Goal: Information Seeking & Learning: Learn about a topic

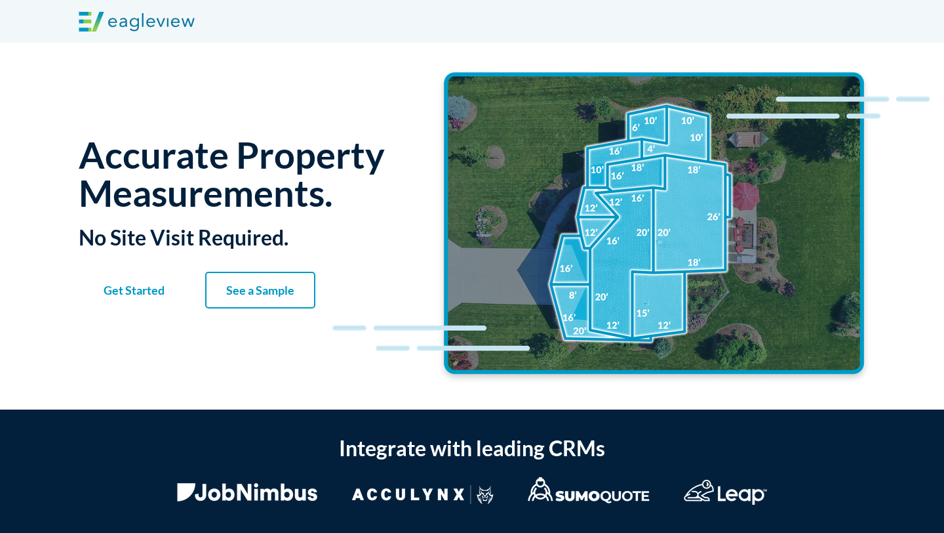
click at [132, 293] on strong "Get Started" at bounding box center [134, 290] width 61 height 14
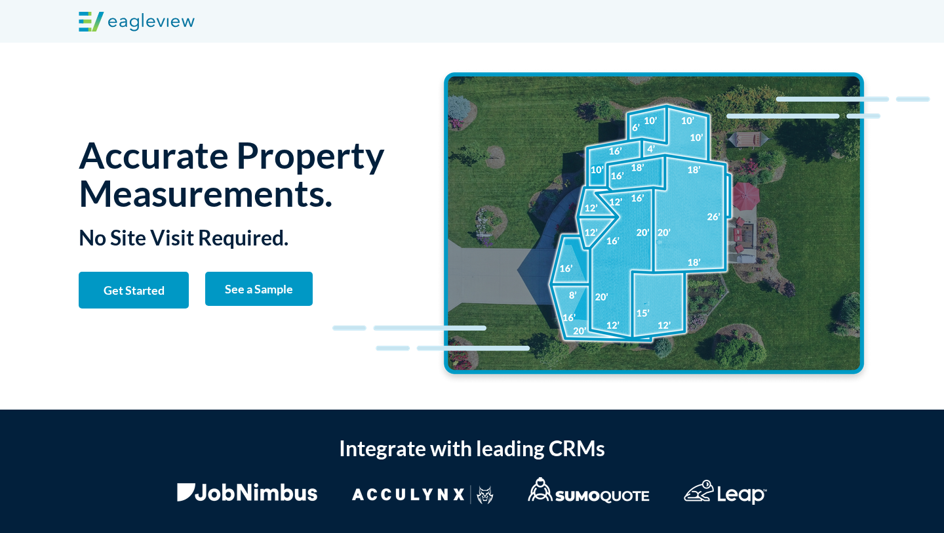
click at [284, 302] on link "See a Sample" at bounding box center [259, 289] width 108 height 34
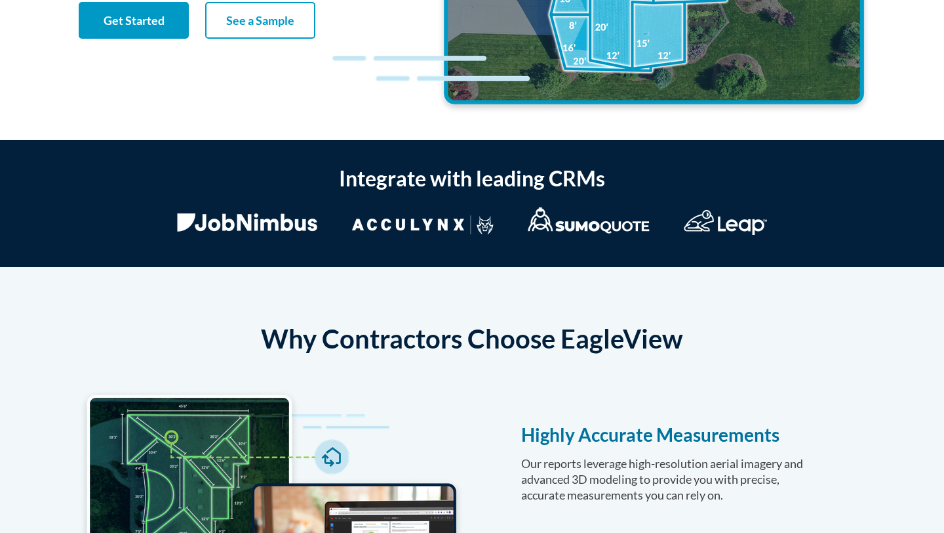
scroll to position [285, 0]
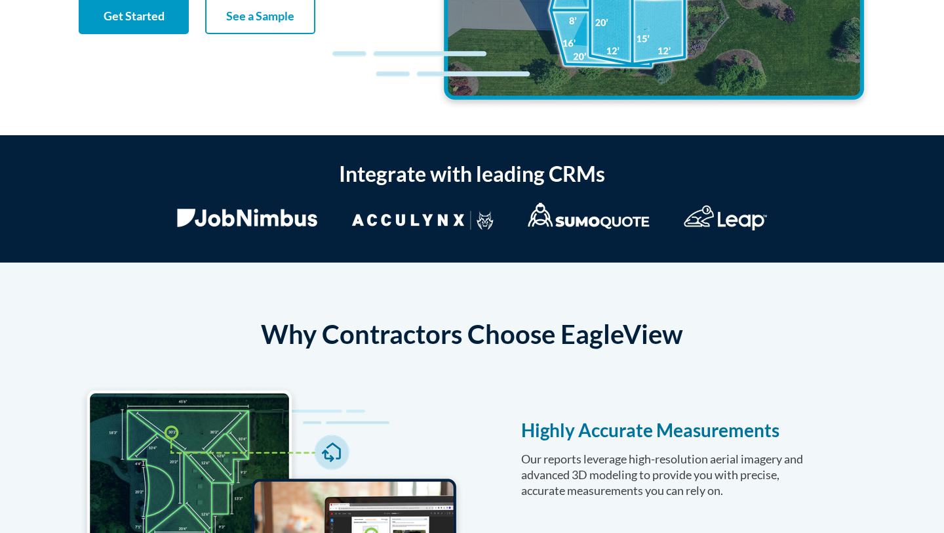
scroll to position [0, 0]
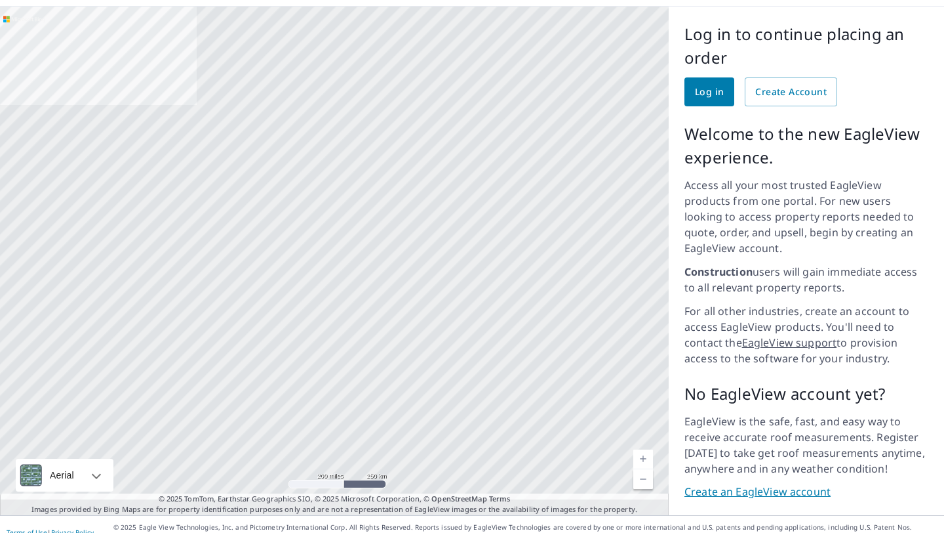
scroll to position [91, 0]
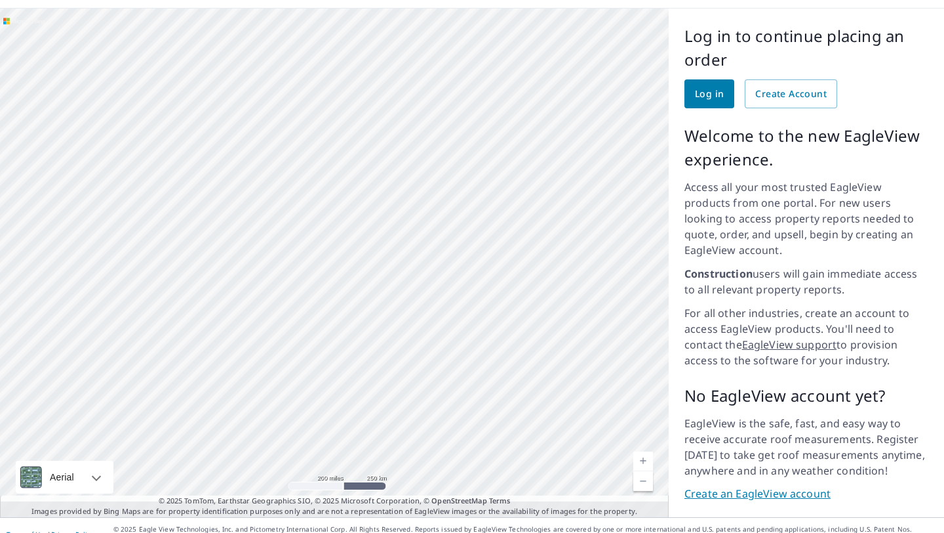
drag, startPoint x: 371, startPoint y: 235, endPoint x: 534, endPoint y: 243, distance: 162.9
click at [534, 244] on div at bounding box center [334, 263] width 669 height 508
drag, startPoint x: 242, startPoint y: 257, endPoint x: 301, endPoint y: 277, distance: 62.4
click at [301, 277] on div at bounding box center [334, 263] width 669 height 508
click at [645, 451] on link "Current Level 5, Zoom In" at bounding box center [644, 461] width 20 height 20
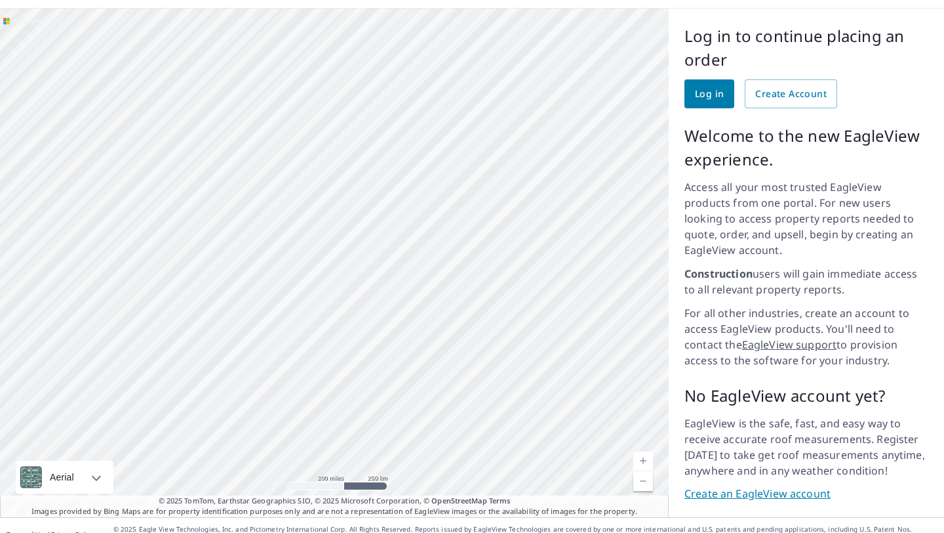
click at [645, 451] on link "Current Level 5, Zoom In" at bounding box center [644, 461] width 20 height 20
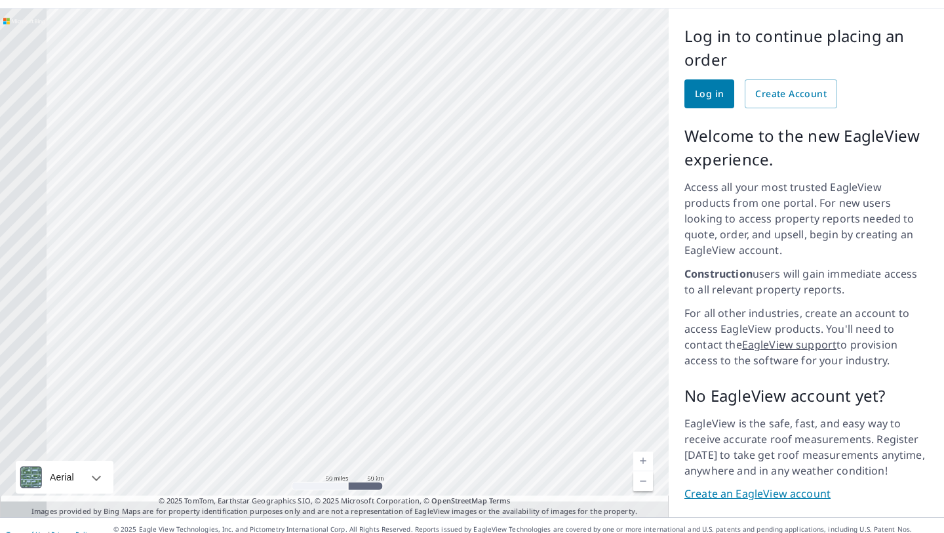
drag, startPoint x: 342, startPoint y: 368, endPoint x: 651, endPoint y: 355, distance: 309.2
click at [651, 355] on div at bounding box center [334, 263] width 669 height 508
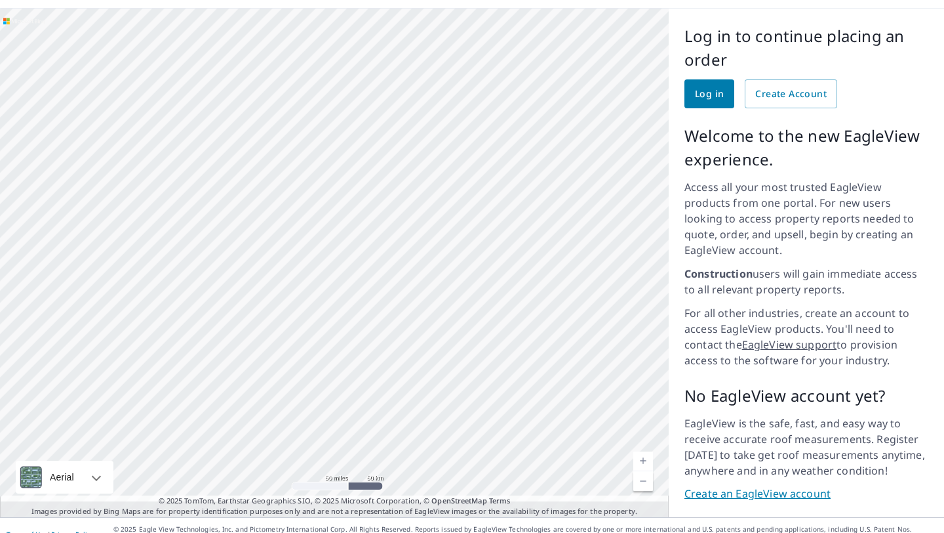
drag, startPoint x: 338, startPoint y: 281, endPoint x: 655, endPoint y: 192, distance: 329.9
click at [655, 192] on div at bounding box center [334, 263] width 669 height 508
drag, startPoint x: 489, startPoint y: 235, endPoint x: 498, endPoint y: 329, distance: 94.2
click at [498, 330] on div at bounding box center [334, 263] width 669 height 508
click at [650, 451] on link "Current Level 7, Zoom In" at bounding box center [644, 461] width 20 height 20
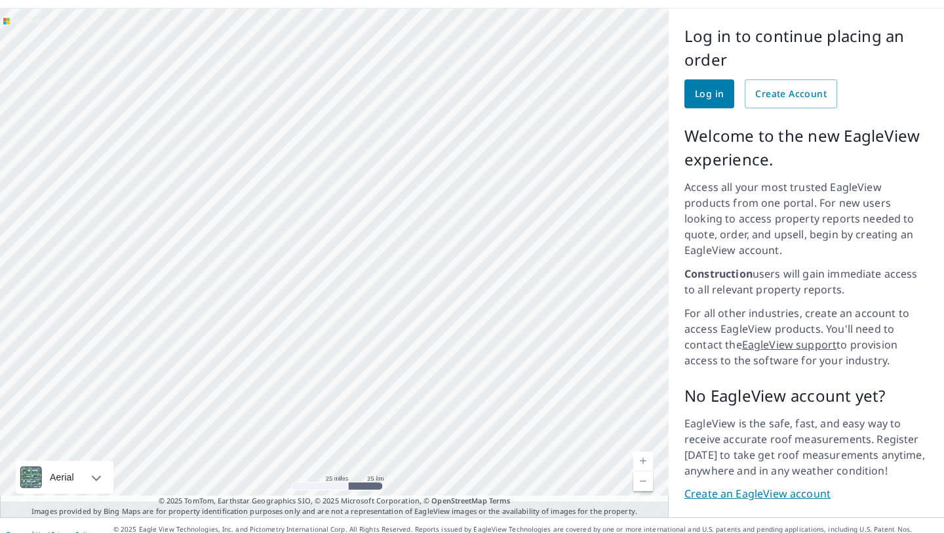
click at [650, 451] on link "Current Level 8, Zoom In" at bounding box center [644, 461] width 20 height 20
drag, startPoint x: 581, startPoint y: 427, endPoint x: 513, endPoint y: 303, distance: 141.5
click at [513, 304] on div at bounding box center [334, 263] width 669 height 508
drag, startPoint x: 525, startPoint y: 346, endPoint x: 525, endPoint y: 196, distance: 149.5
click at [525, 196] on div at bounding box center [334, 263] width 669 height 508
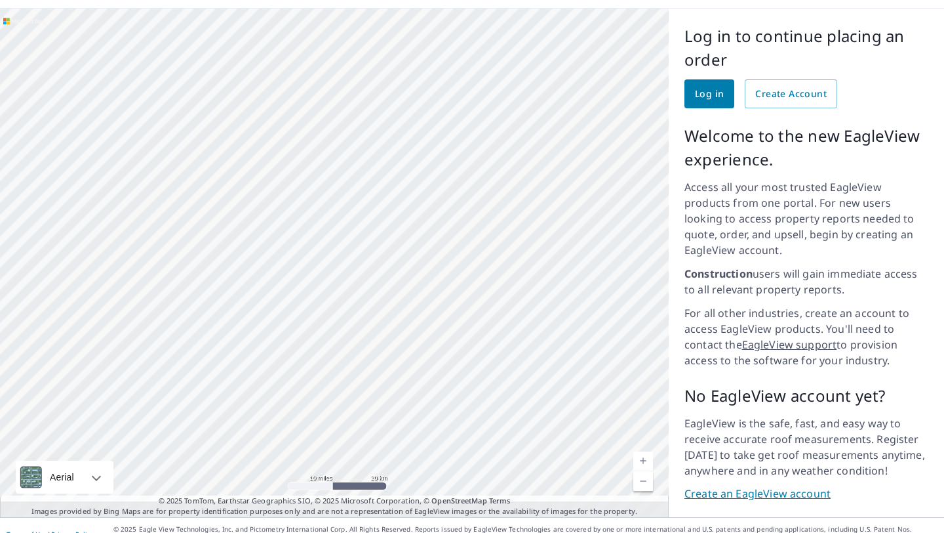
click at [644, 451] on link "Current Level 9, Zoom In" at bounding box center [644, 461] width 20 height 20
click at [644, 451] on link "Current Level 10, Zoom In" at bounding box center [644, 461] width 20 height 20
click at [644, 451] on link "Current Level 11, Zoom In" at bounding box center [644, 461] width 20 height 20
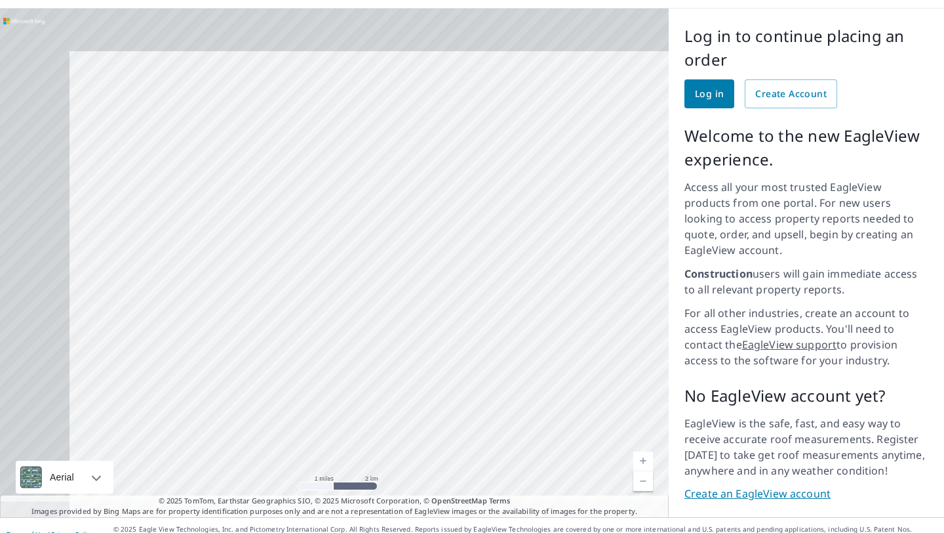
drag, startPoint x: 434, startPoint y: 287, endPoint x: 514, endPoint y: 337, distance: 93.7
click at [514, 338] on div at bounding box center [334, 263] width 669 height 508
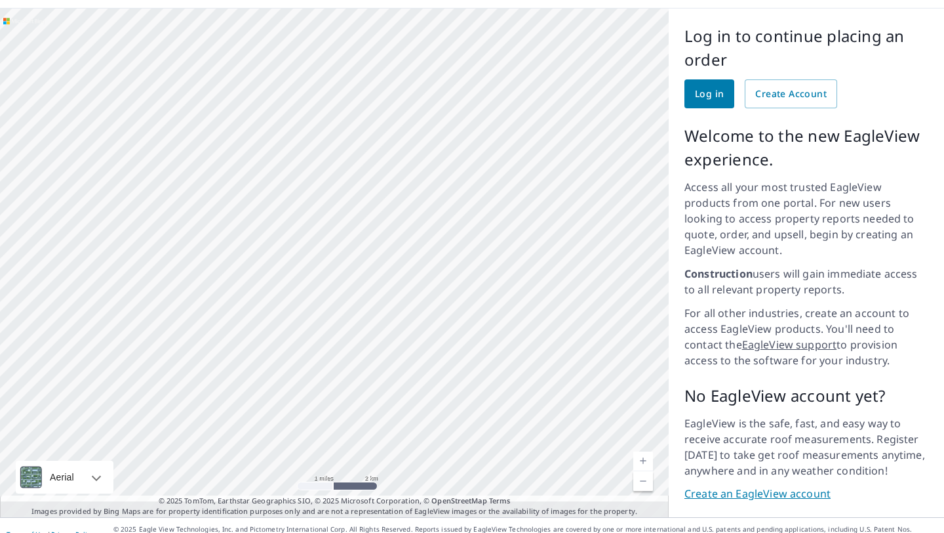
drag, startPoint x: 521, startPoint y: 279, endPoint x: 491, endPoint y: 326, distance: 56.4
click at [491, 326] on div at bounding box center [334, 263] width 669 height 508
click at [644, 451] on link "Current Level 12, Zoom In" at bounding box center [644, 461] width 20 height 20
click at [644, 451] on link "Current Level 13, Zoom In" at bounding box center [644, 461] width 20 height 20
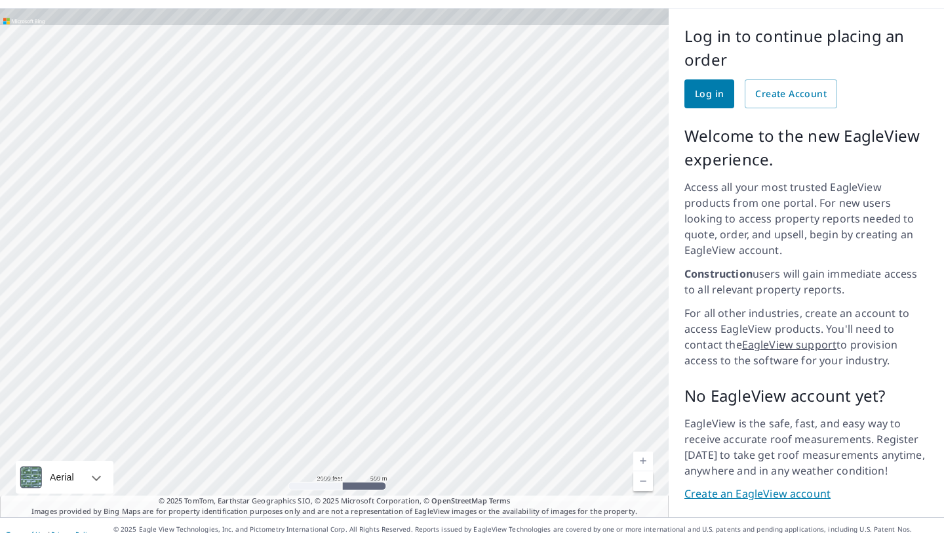
drag, startPoint x: 555, startPoint y: 222, endPoint x: 559, endPoint y: 447, distance: 225.7
click at [559, 447] on div at bounding box center [334, 263] width 669 height 508
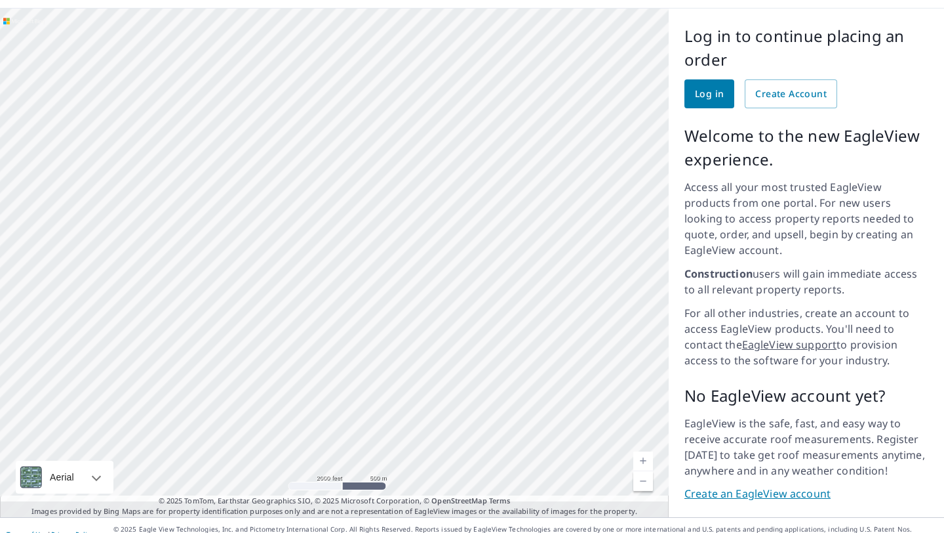
drag, startPoint x: 552, startPoint y: 219, endPoint x: 550, endPoint y: 407, distance: 188.3
click at [550, 407] on div at bounding box center [334, 263] width 669 height 508
click at [646, 451] on link "Current Level 14, Zoom In" at bounding box center [644, 461] width 20 height 20
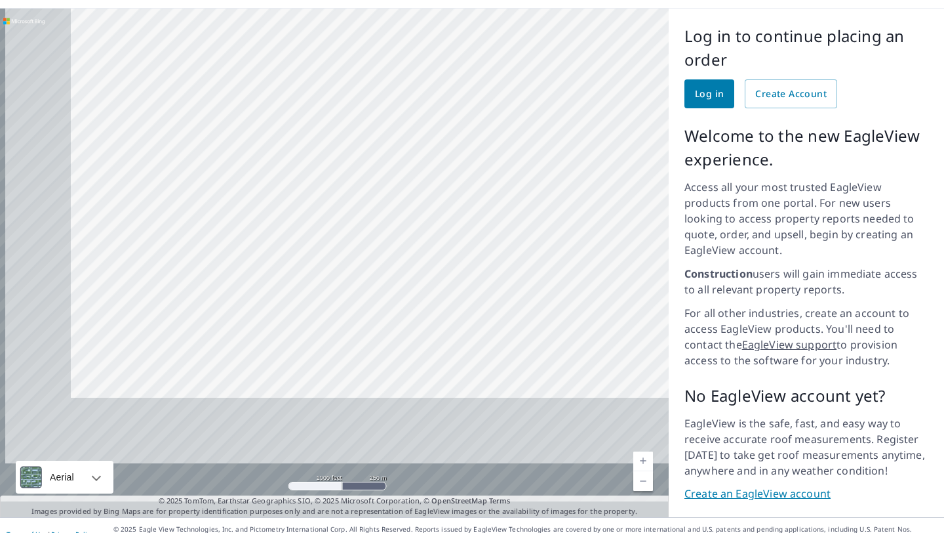
drag, startPoint x: 462, startPoint y: 375, endPoint x: 572, endPoint y: 205, distance: 202.1
click at [572, 205] on div at bounding box center [334, 263] width 669 height 508
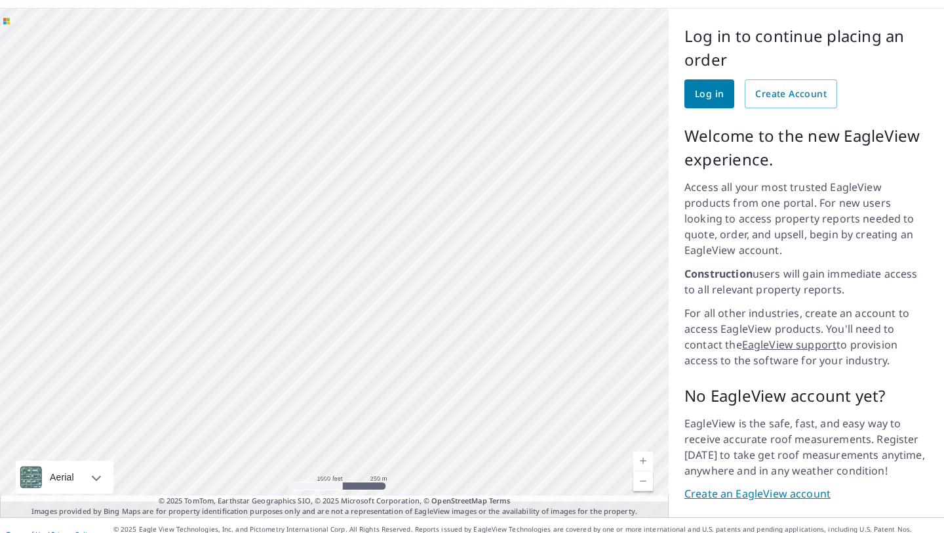
drag, startPoint x: 363, startPoint y: 292, endPoint x: 508, endPoint y: 297, distance: 145.0
click at [508, 297] on div at bounding box center [334, 263] width 669 height 508
drag, startPoint x: 485, startPoint y: 349, endPoint x: 362, endPoint y: 264, distance: 149.4
click at [363, 264] on div at bounding box center [334, 263] width 669 height 508
click at [643, 451] on link "Current Level 15, Zoom In" at bounding box center [644, 461] width 20 height 20
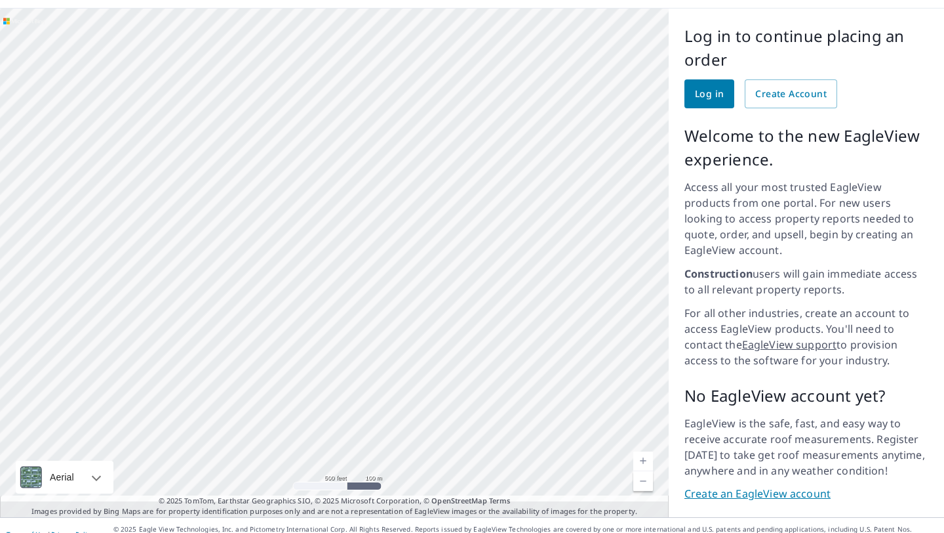
drag, startPoint x: 578, startPoint y: 409, endPoint x: 607, endPoint y: 268, distance: 144.7
click at [607, 268] on div at bounding box center [334, 263] width 669 height 508
click at [643, 451] on link "Current Level 16, Zoom In" at bounding box center [644, 461] width 20 height 20
drag, startPoint x: 469, startPoint y: 275, endPoint x: 552, endPoint y: 304, distance: 87.8
click at [552, 305] on div at bounding box center [334, 263] width 669 height 508
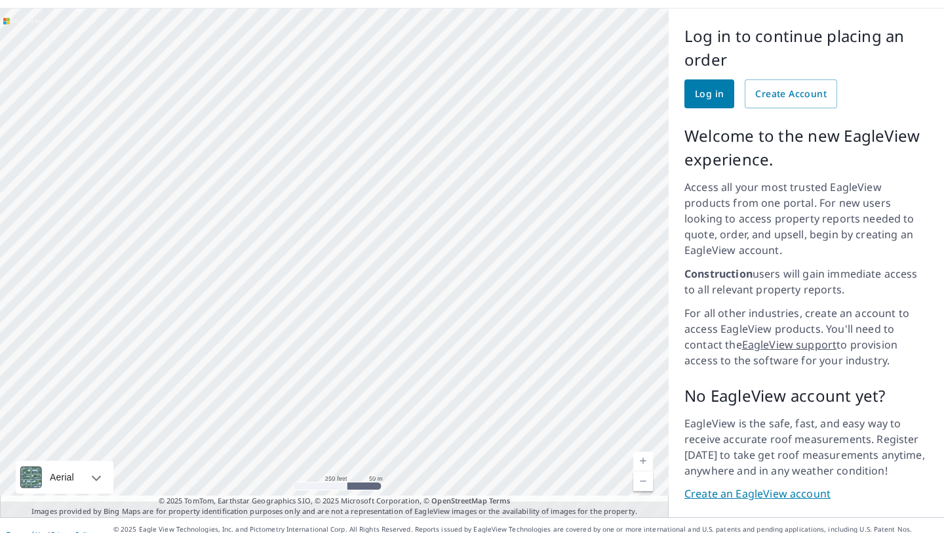
click at [643, 451] on link "Current Level 17, Zoom In" at bounding box center [644, 461] width 20 height 20
click at [643, 451] on link "Current Level 18, Zoom In" at bounding box center [644, 461] width 20 height 20
drag, startPoint x: 534, startPoint y: 386, endPoint x: 336, endPoint y: 182, distance: 283.9
click at [335, 182] on div at bounding box center [334, 263] width 669 height 508
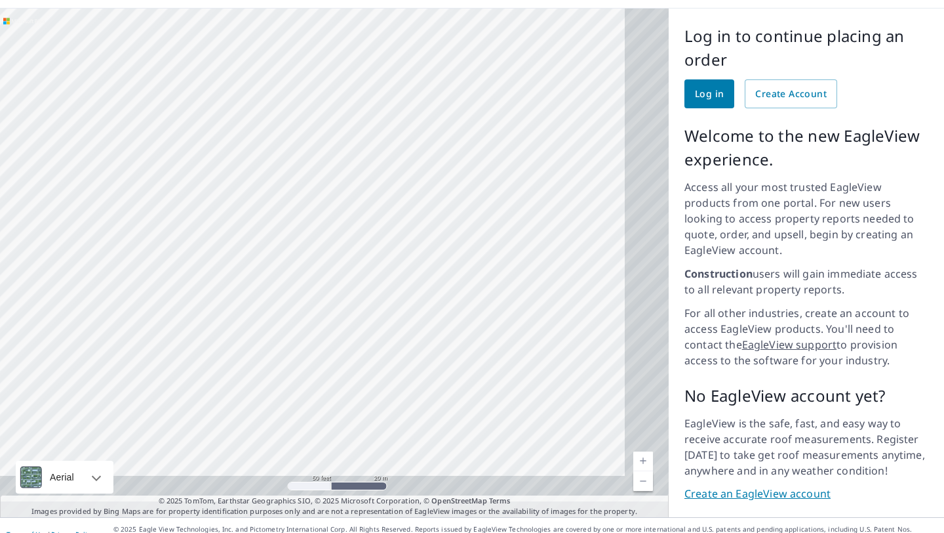
drag, startPoint x: 426, startPoint y: 310, endPoint x: 275, endPoint y: 216, distance: 177.3
click at [275, 216] on div at bounding box center [334, 263] width 669 height 508
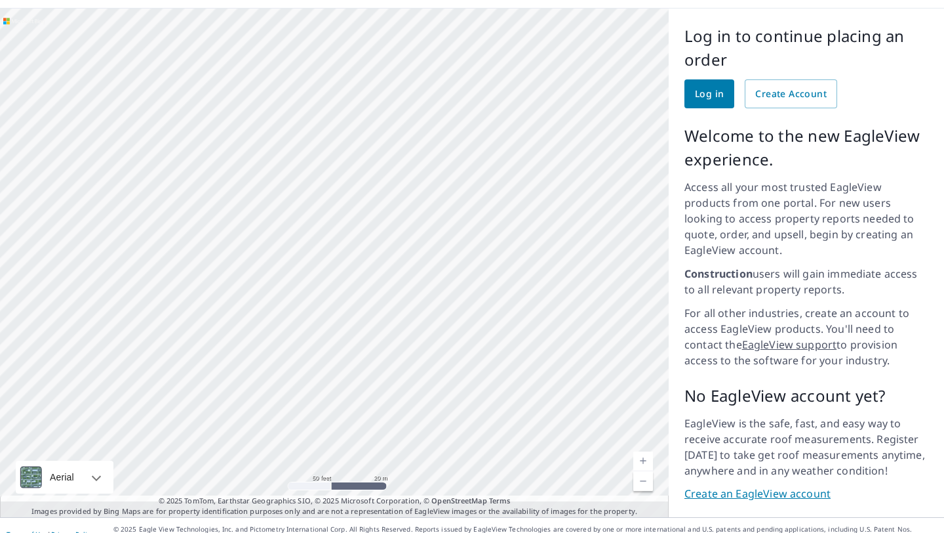
click at [647, 451] on link "Current Level 19, Zoom In" at bounding box center [644, 461] width 20 height 20
click at [647, 451] on link "Current Level 20, Zoom In Disabled" at bounding box center [644, 461] width 20 height 20
click at [323, 335] on div at bounding box center [334, 263] width 669 height 508
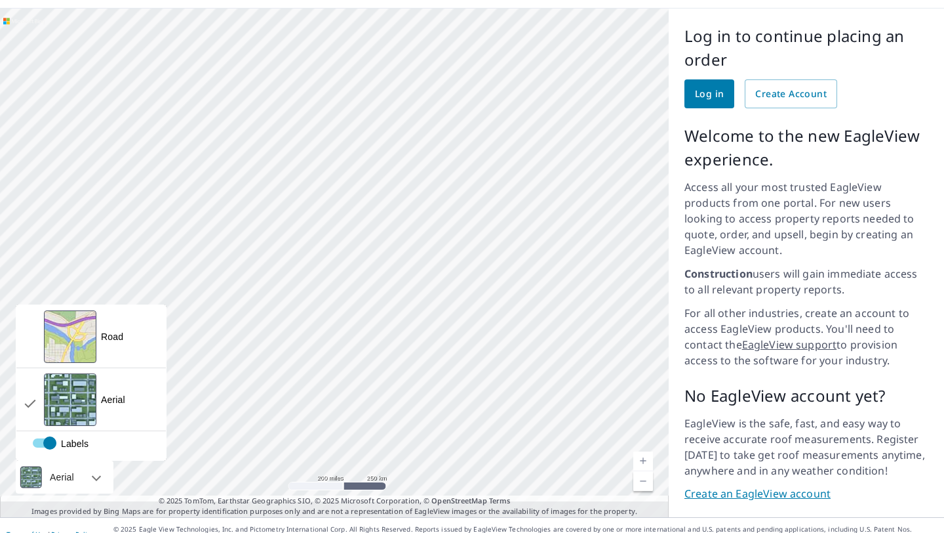
click at [85, 463] on div at bounding box center [82, 476] width 8 height 33
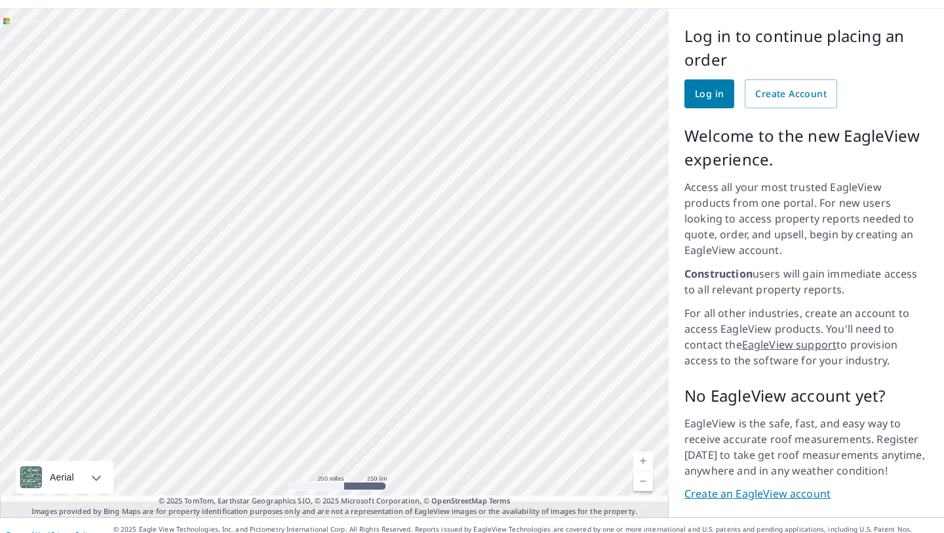
scroll to position [92, 0]
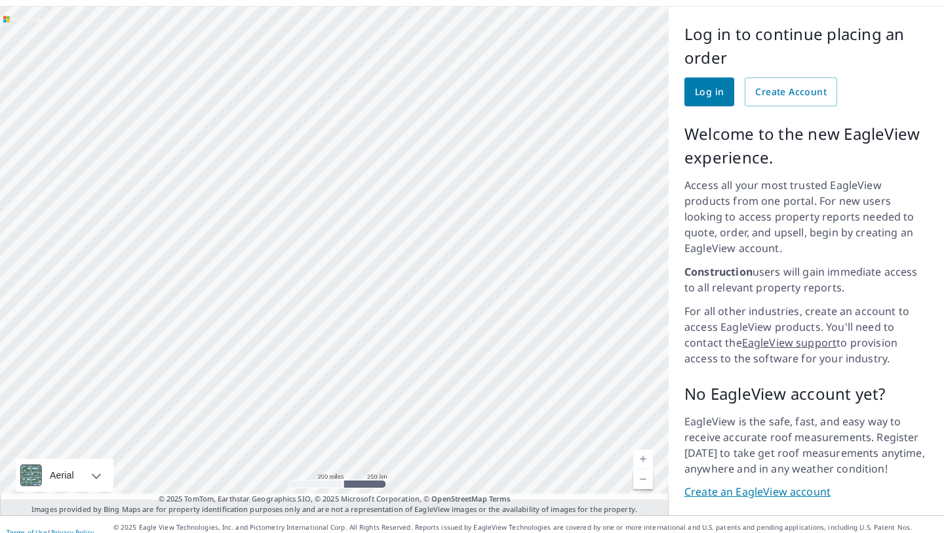
drag, startPoint x: 159, startPoint y: 313, endPoint x: 383, endPoint y: 319, distance: 224.4
click at [383, 319] on div at bounding box center [334, 261] width 669 height 508
